Goal: Information Seeking & Learning: Find contact information

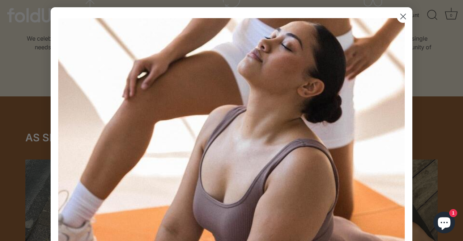
click at [402, 16] on circle "Close dialog" at bounding box center [403, 16] width 12 height 12
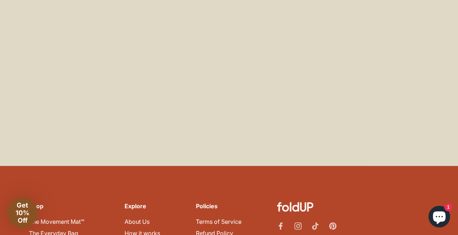
scroll to position [4285, 0]
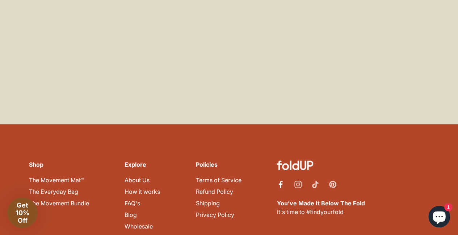
click at [279, 181] on icon "Facebook" at bounding box center [280, 184] width 7 height 7
click at [300, 181] on icon "Instagram" at bounding box center [297, 184] width 7 height 7
click at [145, 235] on link "Contact Us" at bounding box center [140, 238] width 30 height 7
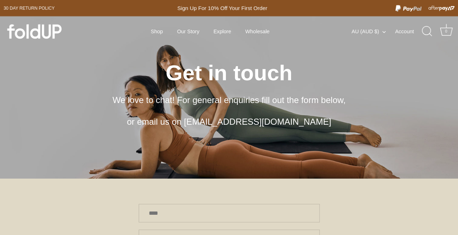
scroll to position [36, 0]
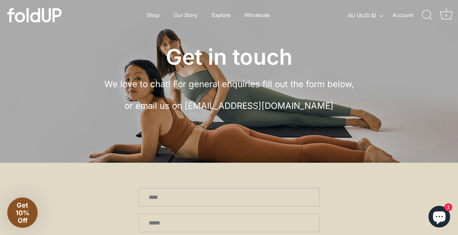
drag, startPoint x: 240, startPoint y: 107, endPoint x: 221, endPoint y: 138, distance: 36.4
click at [221, 138] on div "Get in touch We love to chat! For general enquiries fill out the form below, or…" at bounding box center [229, 63] width 458 height 199
drag, startPoint x: 234, startPoint y: 106, endPoint x: 220, endPoint y: 134, distance: 31.6
click at [220, 134] on div "Get in touch We love to chat! For general enquiries fill out the form below, or…" at bounding box center [228, 63] width 407 height 148
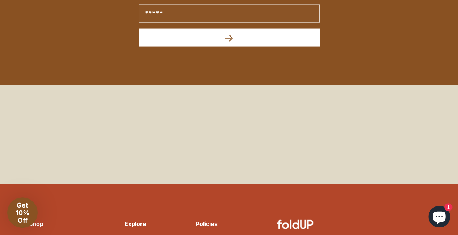
scroll to position [3547, 0]
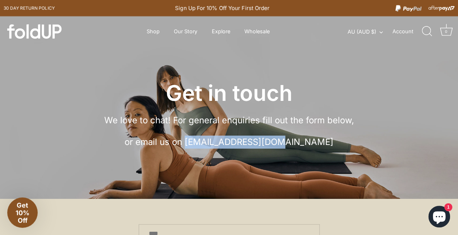
drag, startPoint x: 217, startPoint y: 143, endPoint x: 300, endPoint y: 147, distance: 82.9
click at [300, 147] on p "or email us on hello@foldup.com.au" at bounding box center [229, 142] width 304 height 13
copy p "hello@foldup.com.au"
